Goal: Task Accomplishment & Management: Use online tool/utility

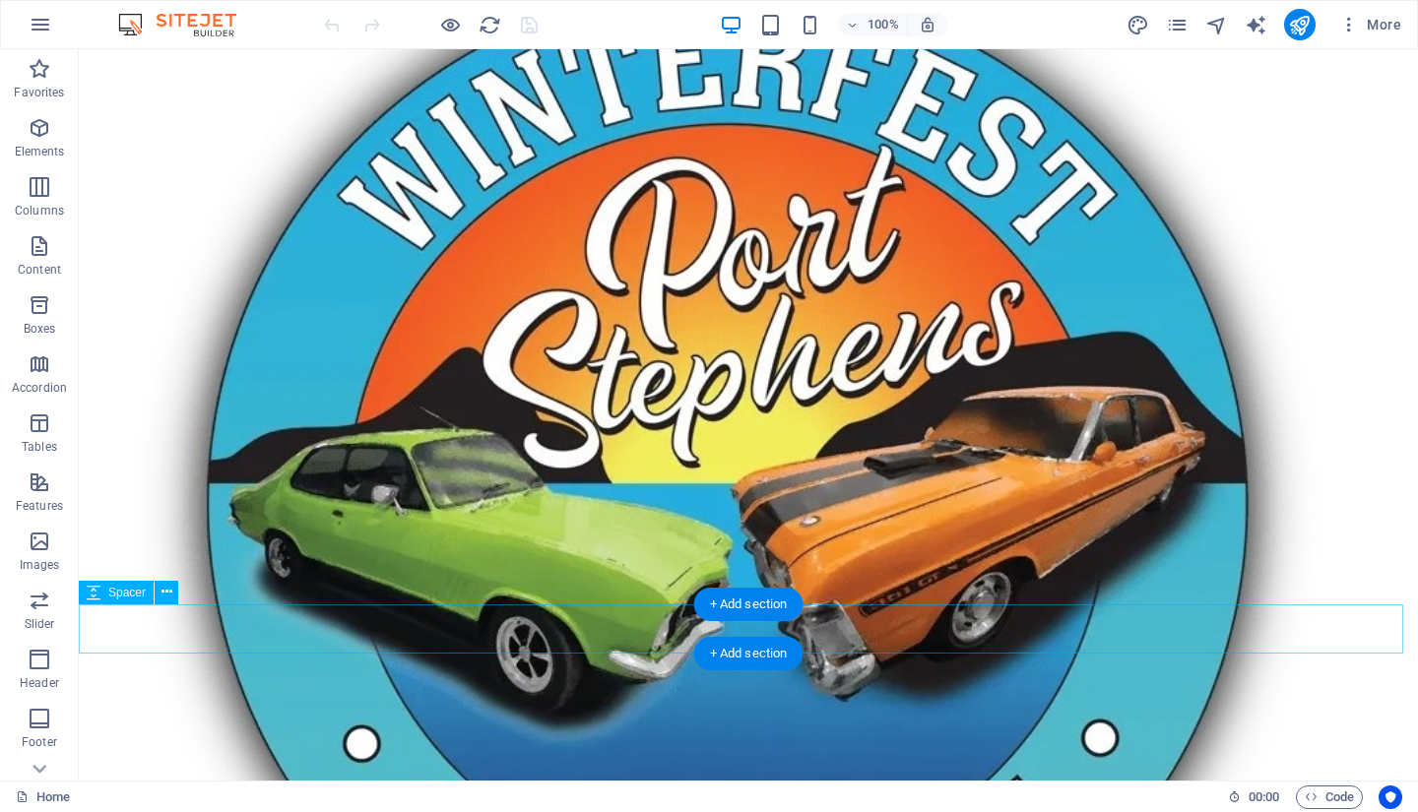
scroll to position [1548, 0]
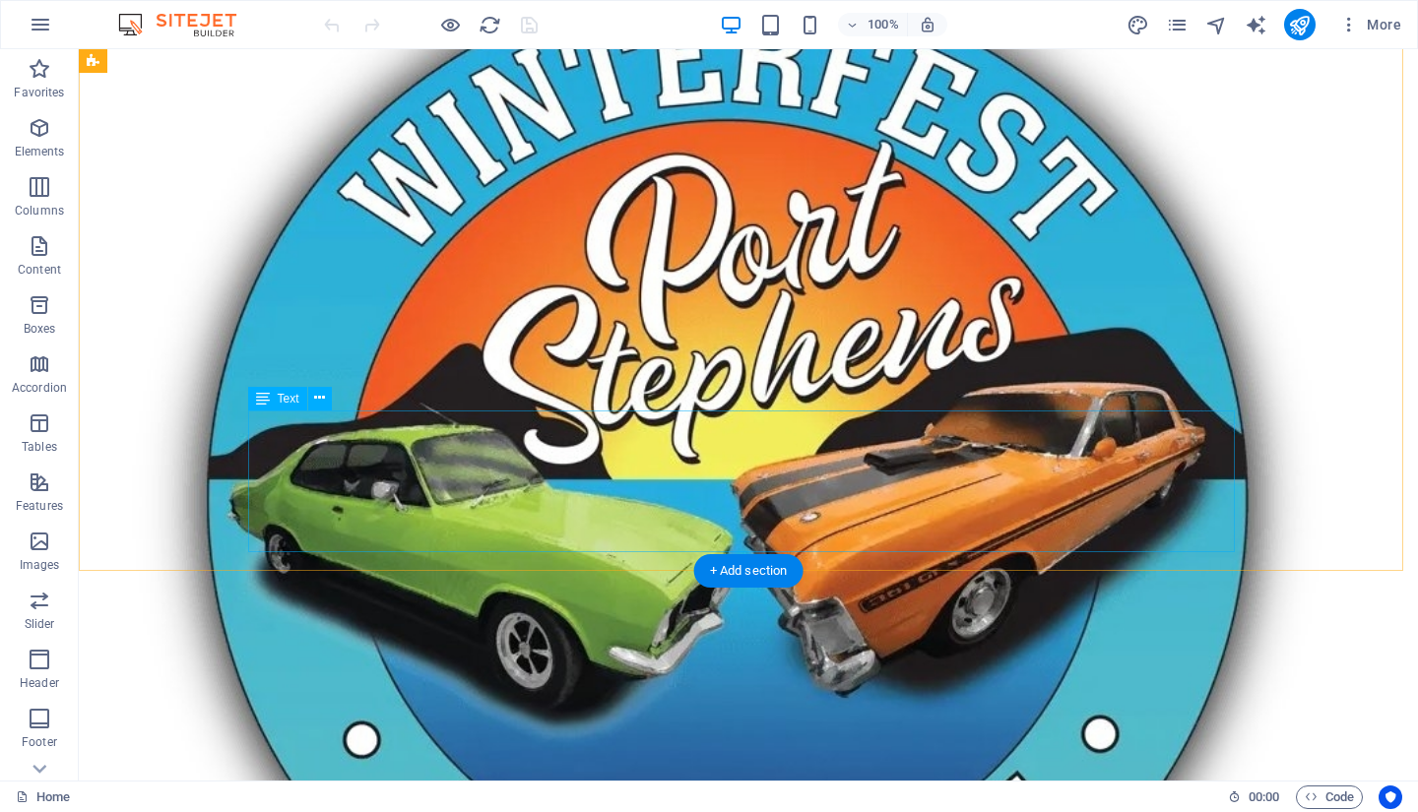
click at [322, 399] on icon at bounding box center [319, 398] width 11 height 21
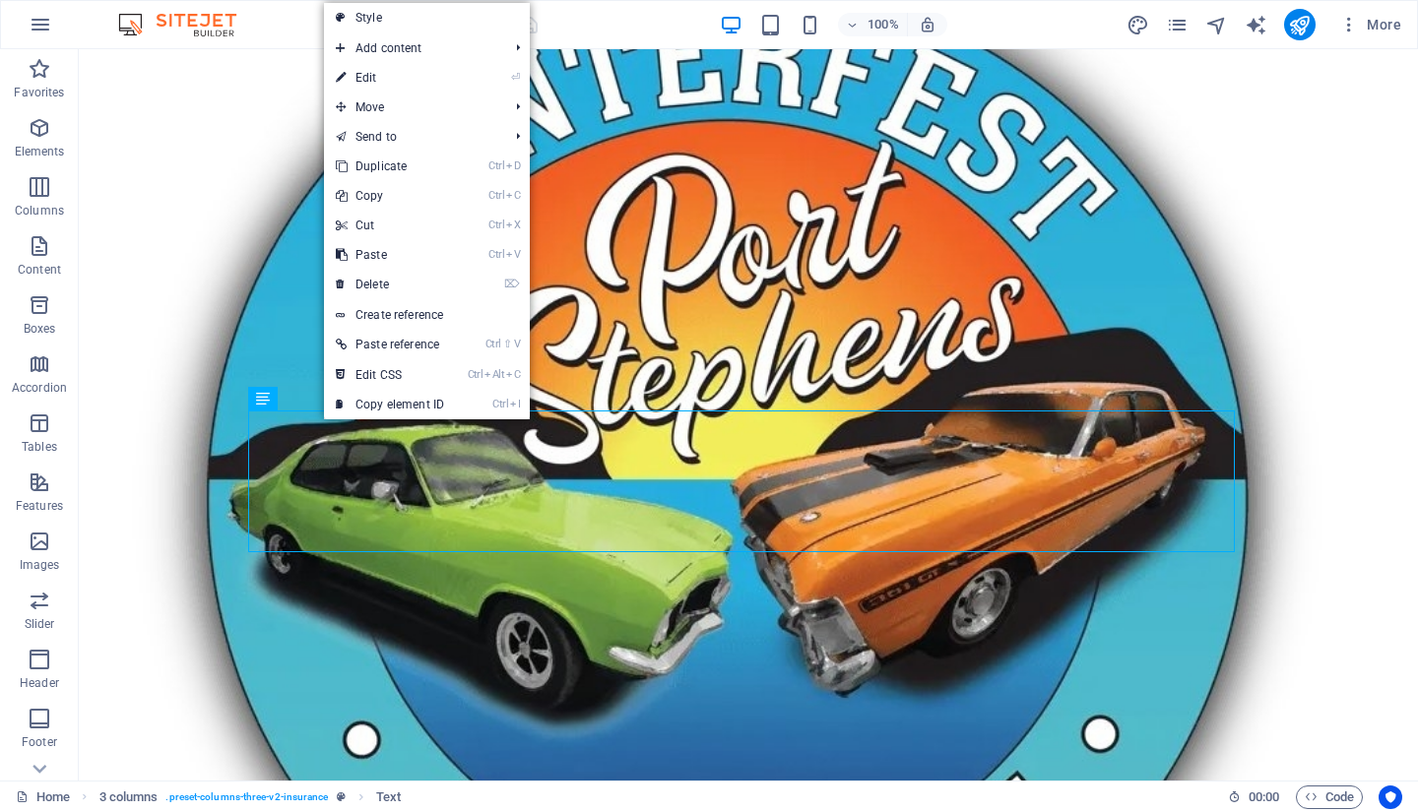
click at [380, 87] on link "⏎ Edit" at bounding box center [390, 78] width 132 height 30
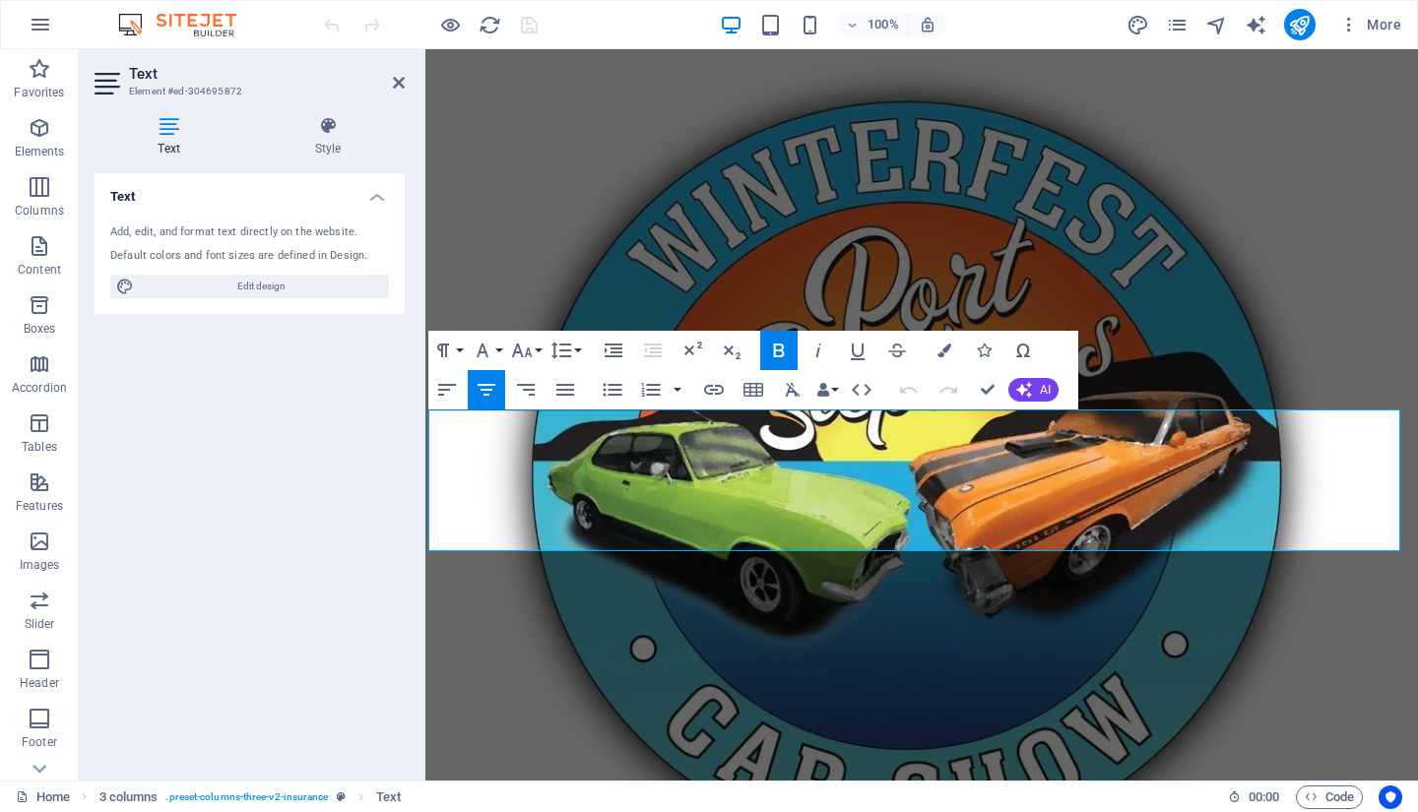
scroll to position [1621, 0]
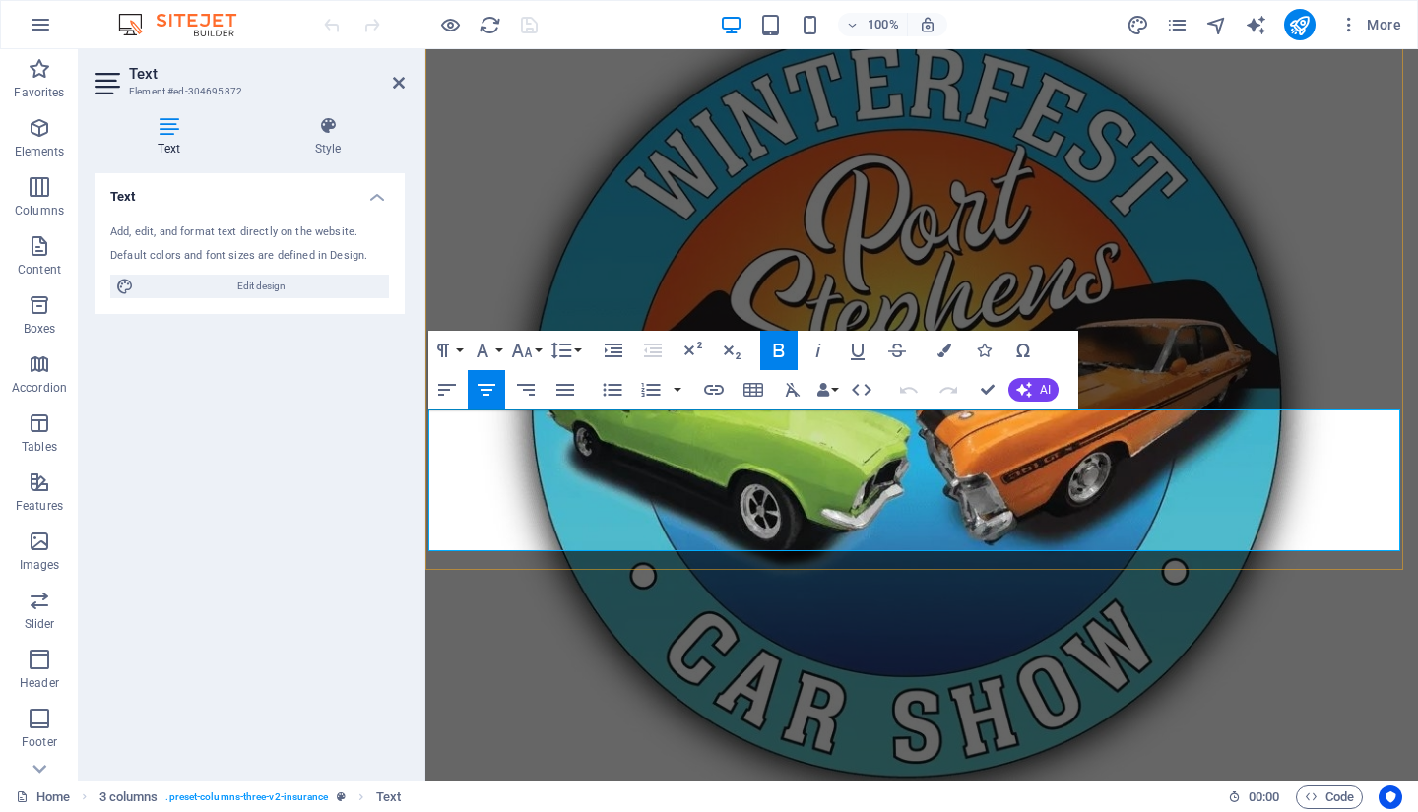
drag, startPoint x: 677, startPoint y: 496, endPoint x: 888, endPoint y: 490, distance: 211.8
drag, startPoint x: 683, startPoint y: 533, endPoint x: 1139, endPoint y: 546, distance: 456.1
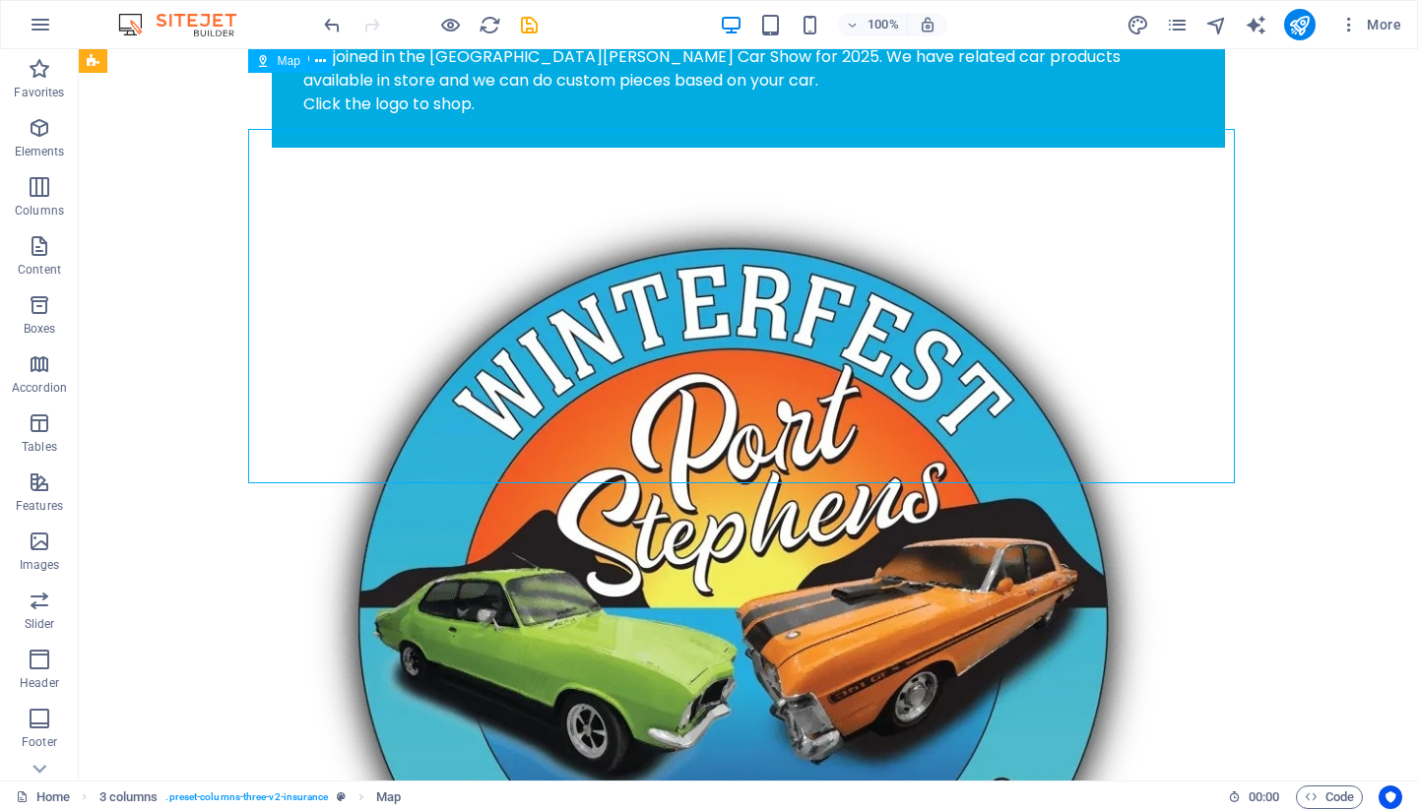
scroll to position [1454, 0]
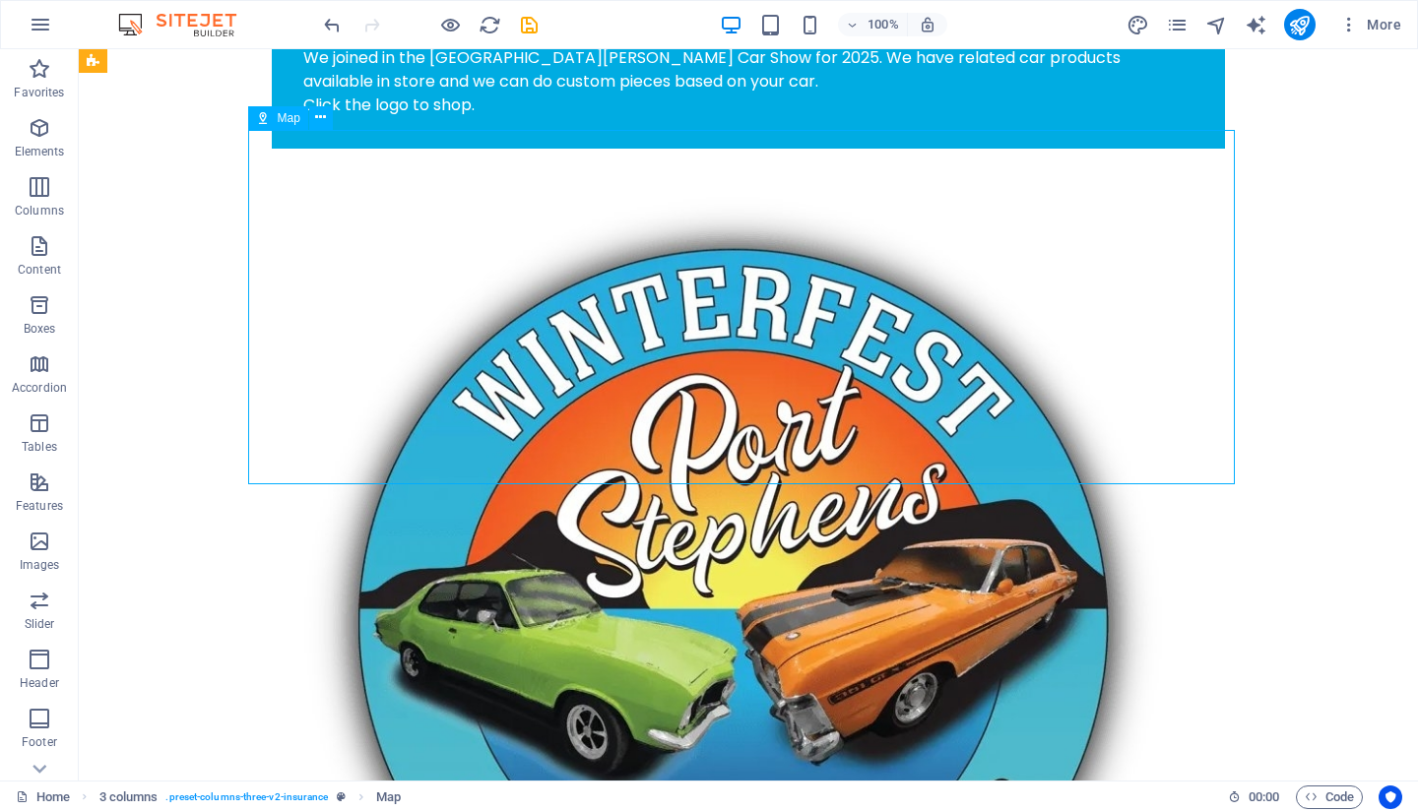
drag, startPoint x: 740, startPoint y: 287, endPoint x: 808, endPoint y: 269, distance: 71.2
click at [323, 121] on icon at bounding box center [320, 117] width 11 height 21
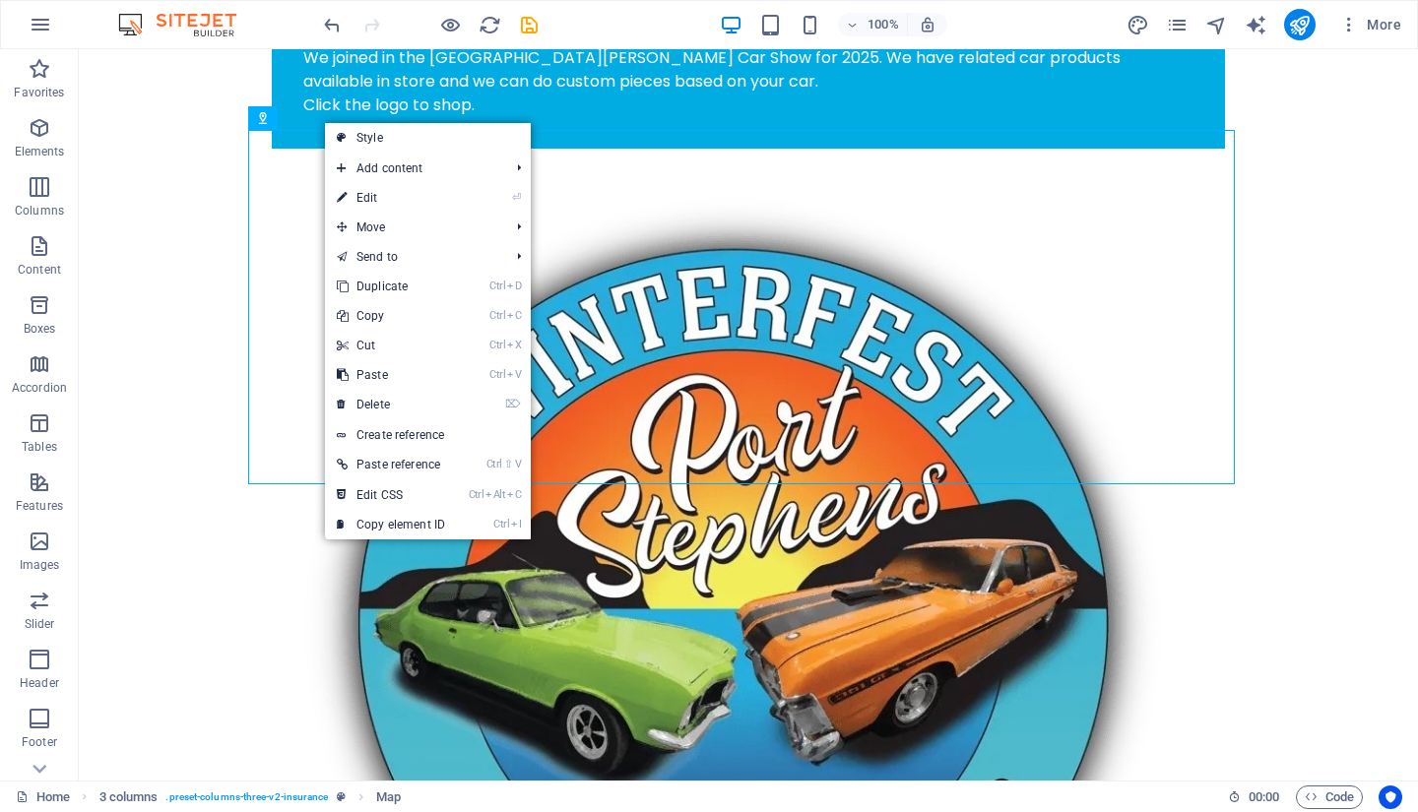
click at [366, 199] on link "⏎ Edit" at bounding box center [391, 198] width 132 height 30
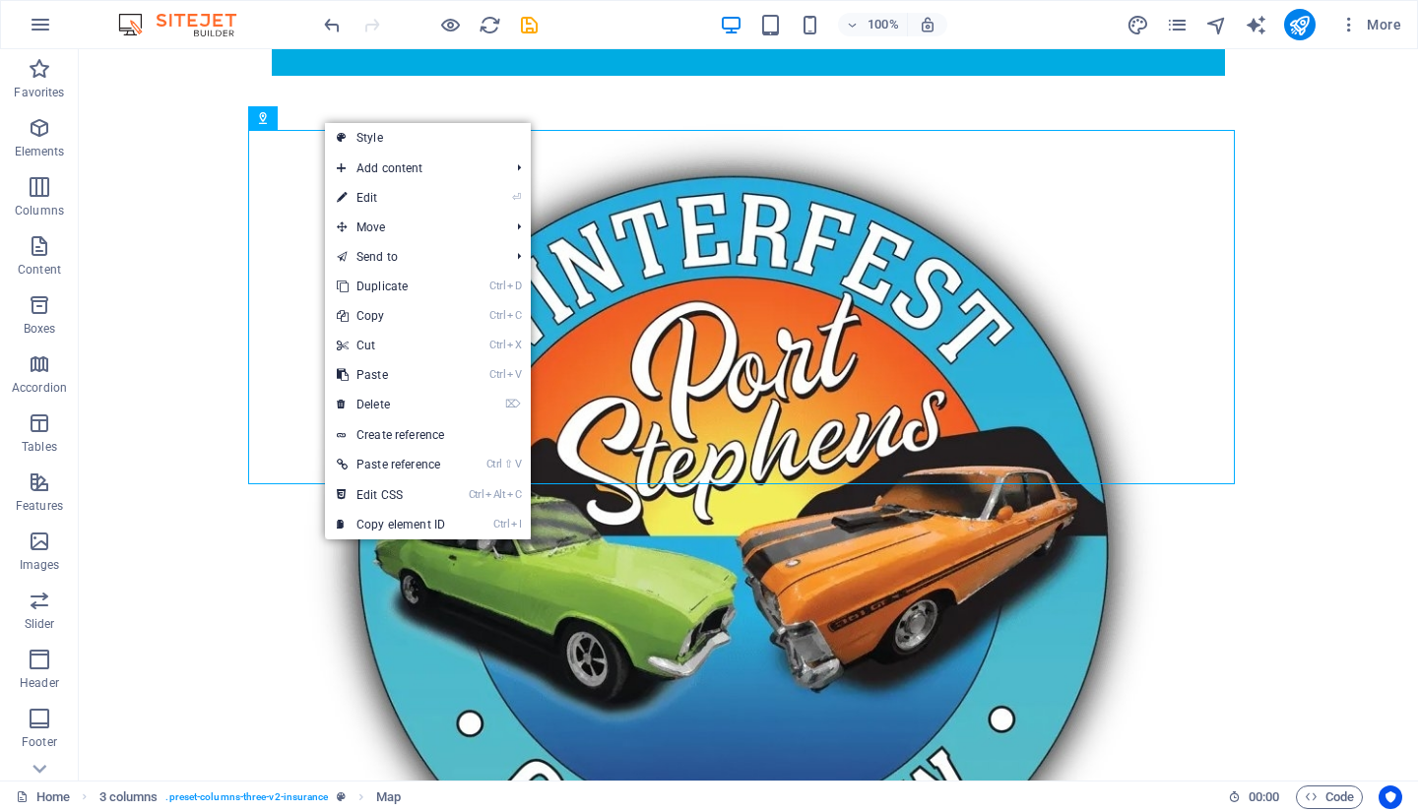
select select "1"
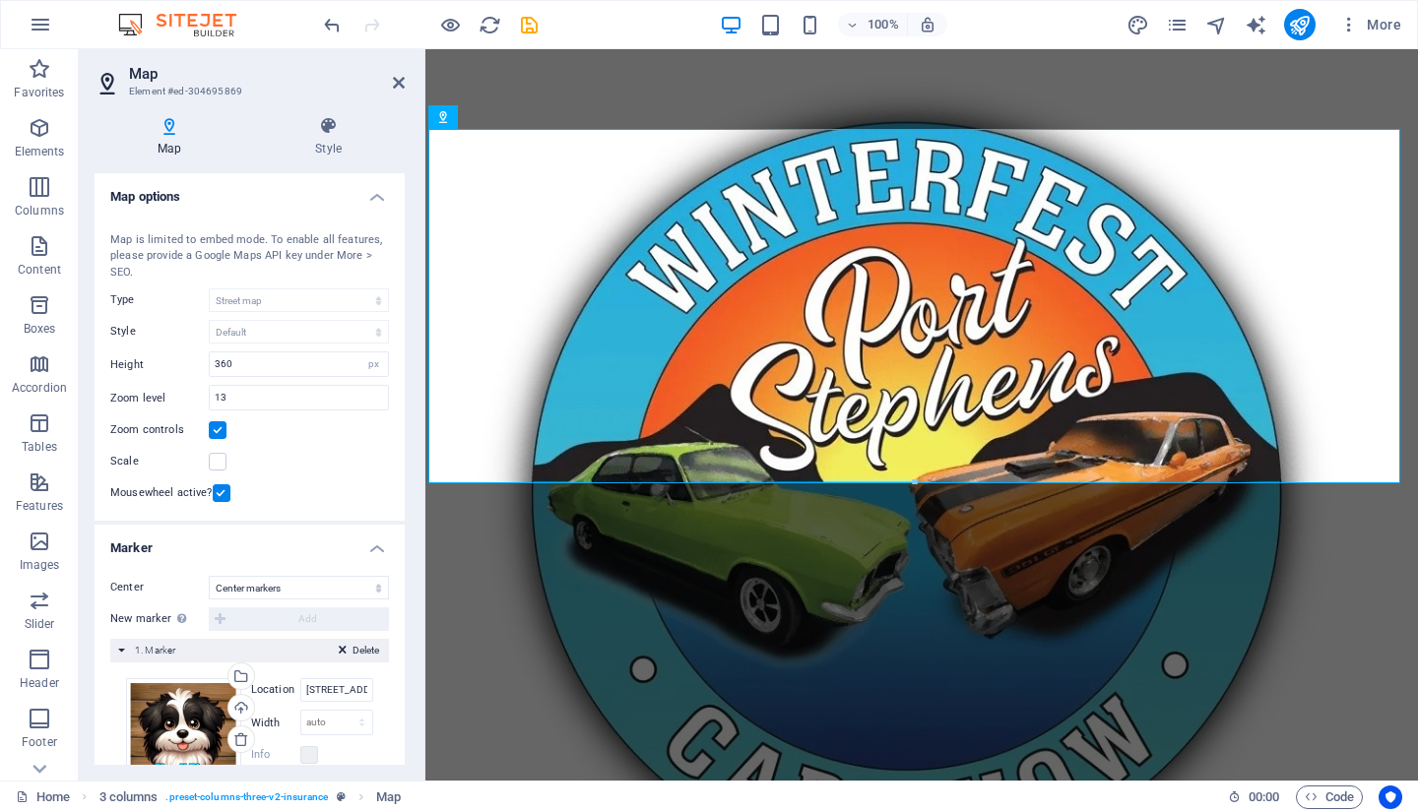
scroll to position [57, 0]
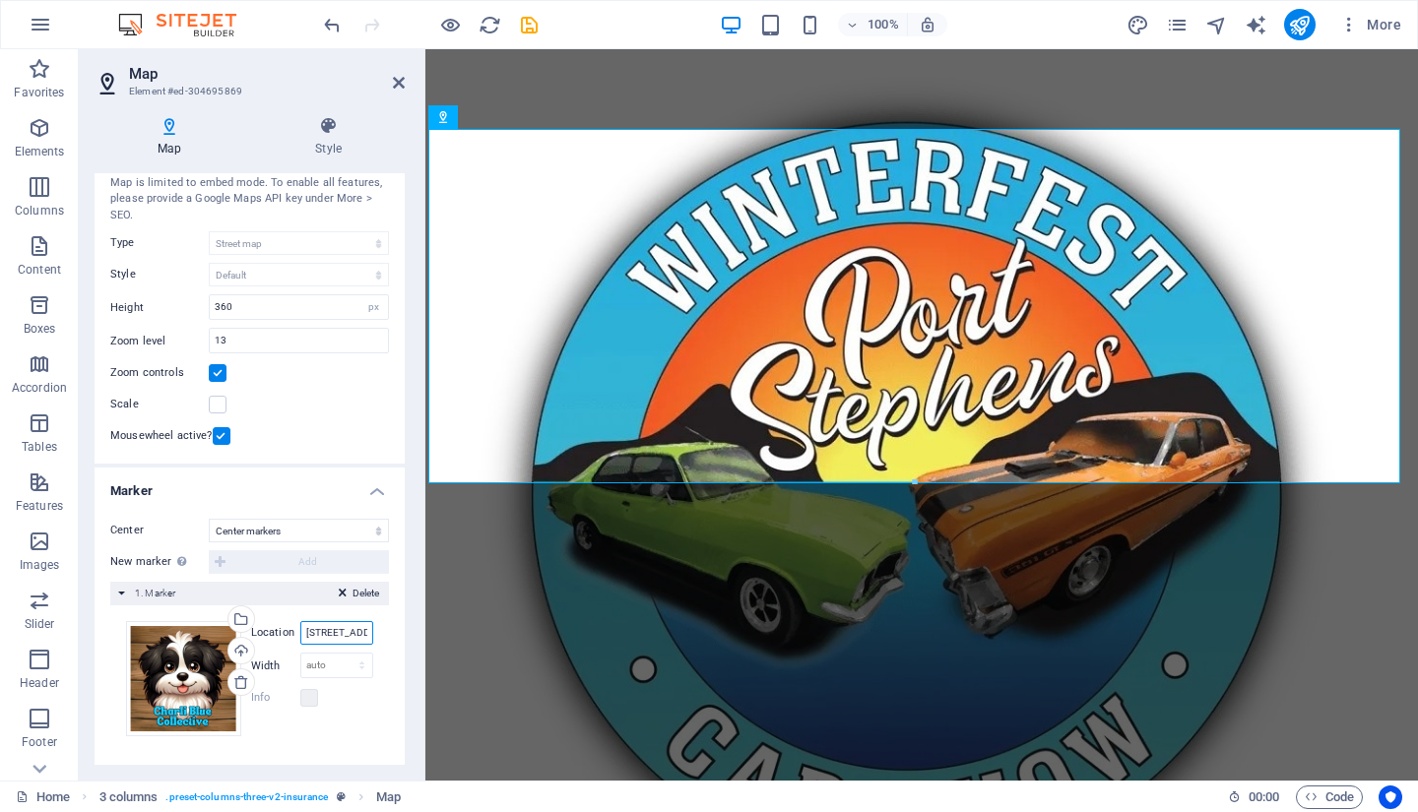
click at [313, 629] on input "[STREET_ADDRESS][PERSON_NAME]" at bounding box center [336, 633] width 73 height 24
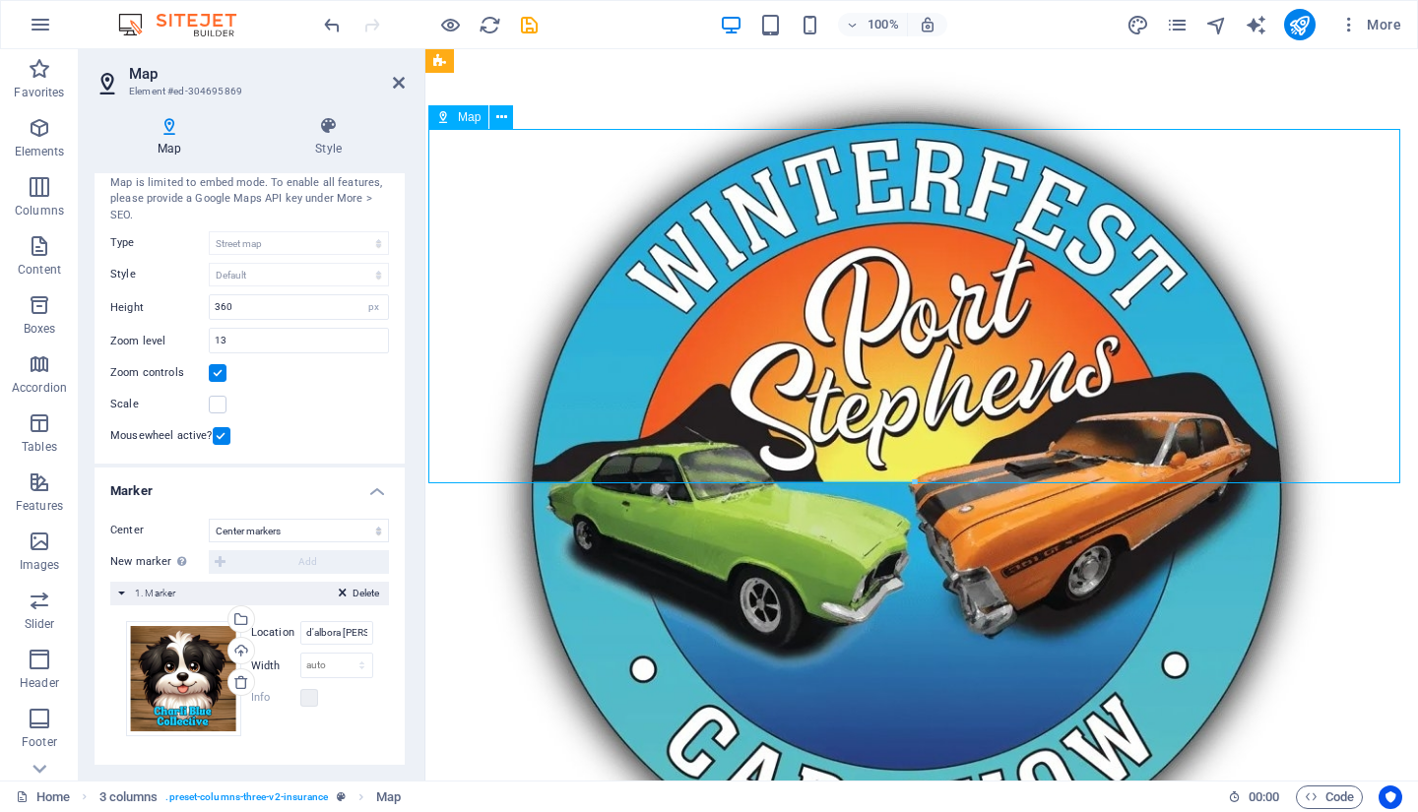
drag, startPoint x: 913, startPoint y: 284, endPoint x: 919, endPoint y: 296, distance: 14.1
click at [184, 135] on icon at bounding box center [170, 126] width 150 height 20
click at [309, 632] on input "d'albora [PERSON_NAME] bay" at bounding box center [336, 633] width 73 height 24
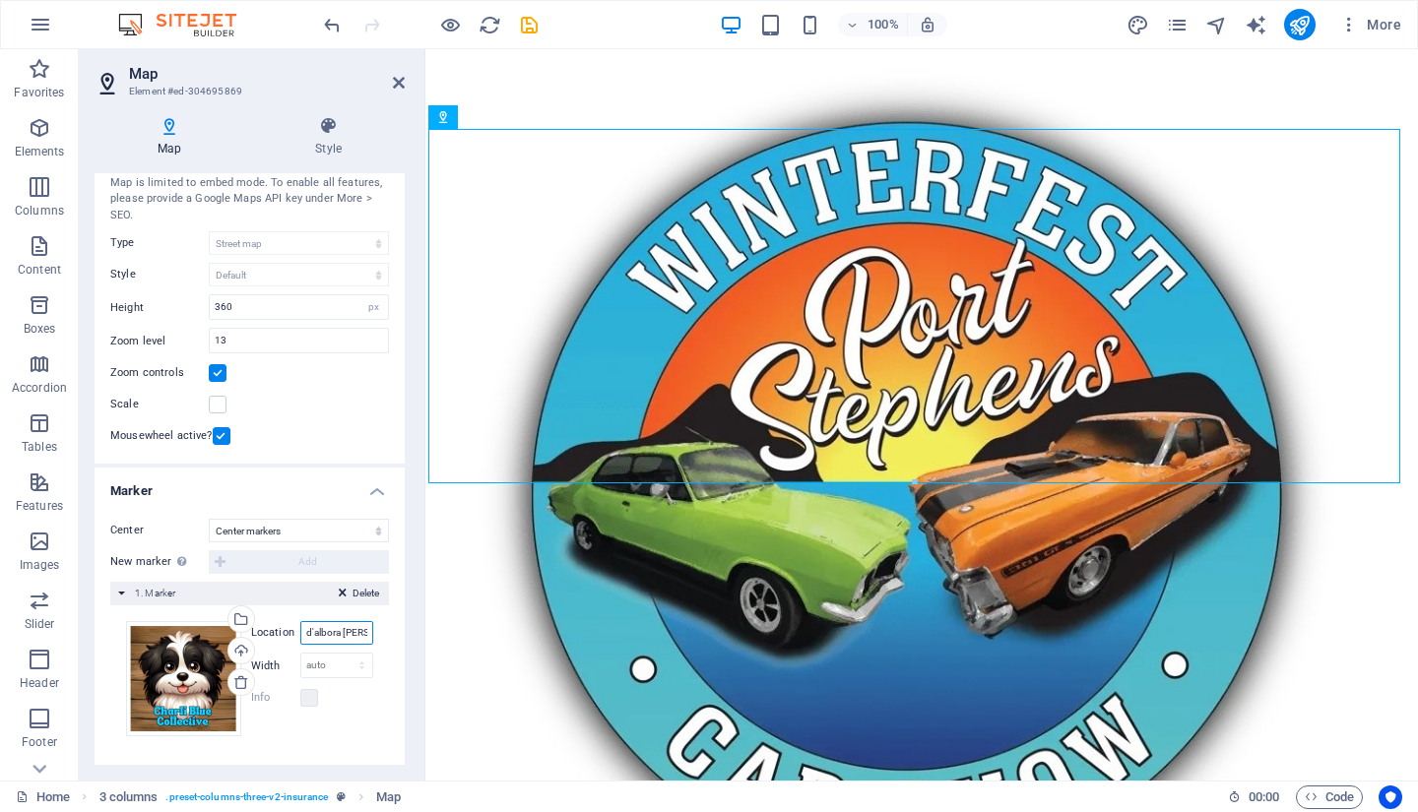
click at [309, 632] on input "d'albora [PERSON_NAME] bay" at bounding box center [336, 633] width 73 height 24
type input "Charli Blue COllective [PERSON_NAME] bay"
click at [534, 28] on icon "save" at bounding box center [529, 25] width 23 height 23
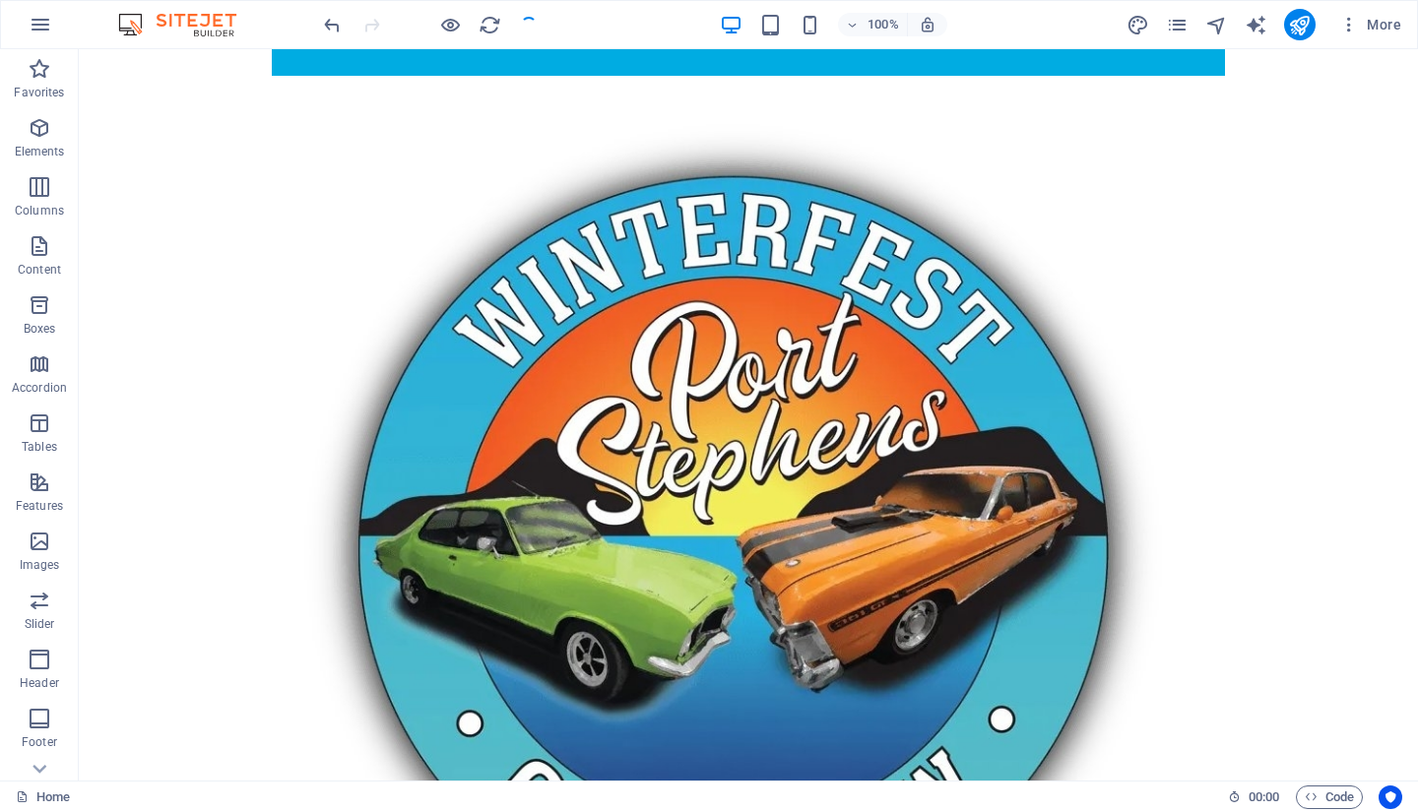
scroll to position [1454, 0]
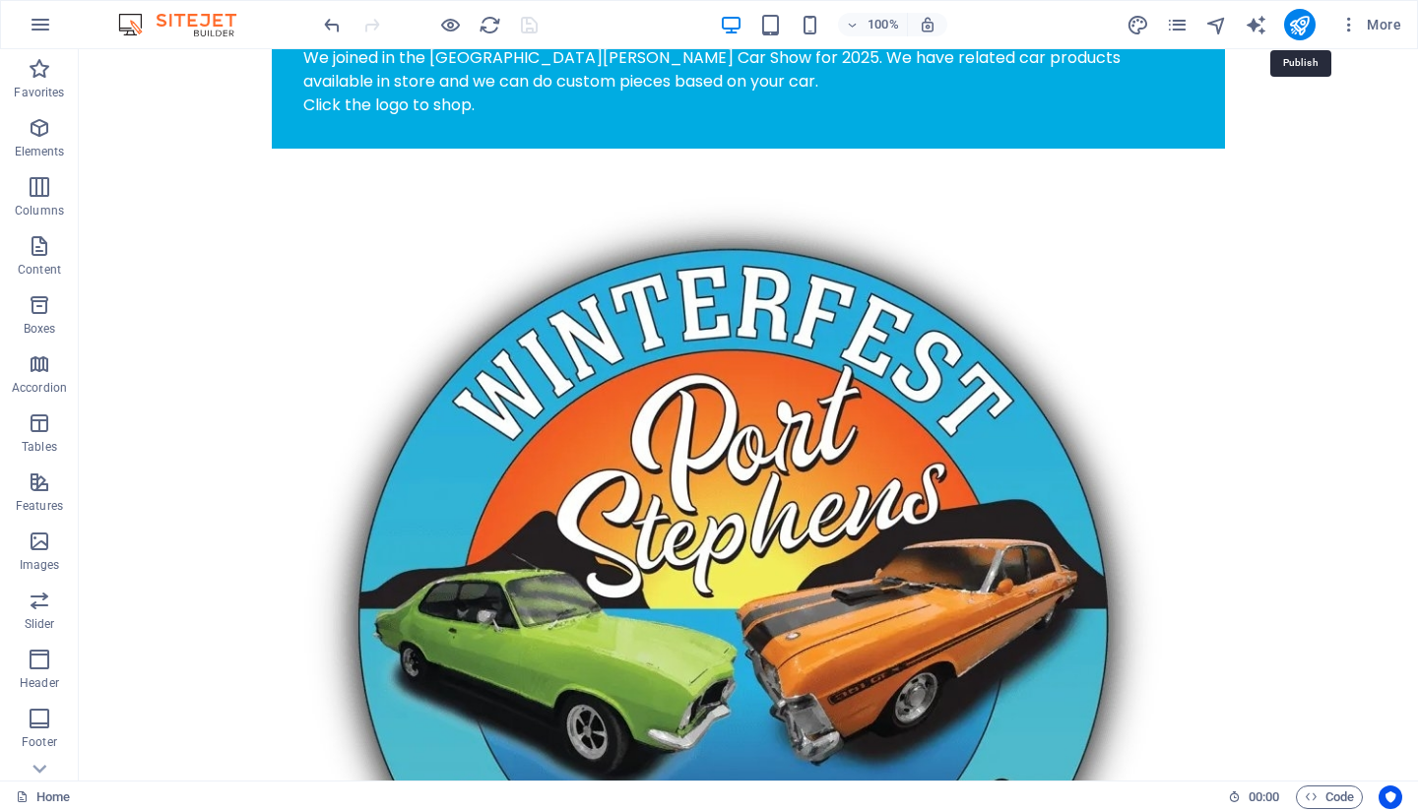
click at [1304, 26] on icon "publish" at bounding box center [1299, 25] width 23 height 23
